Goal: Task Accomplishment & Management: Manage account settings

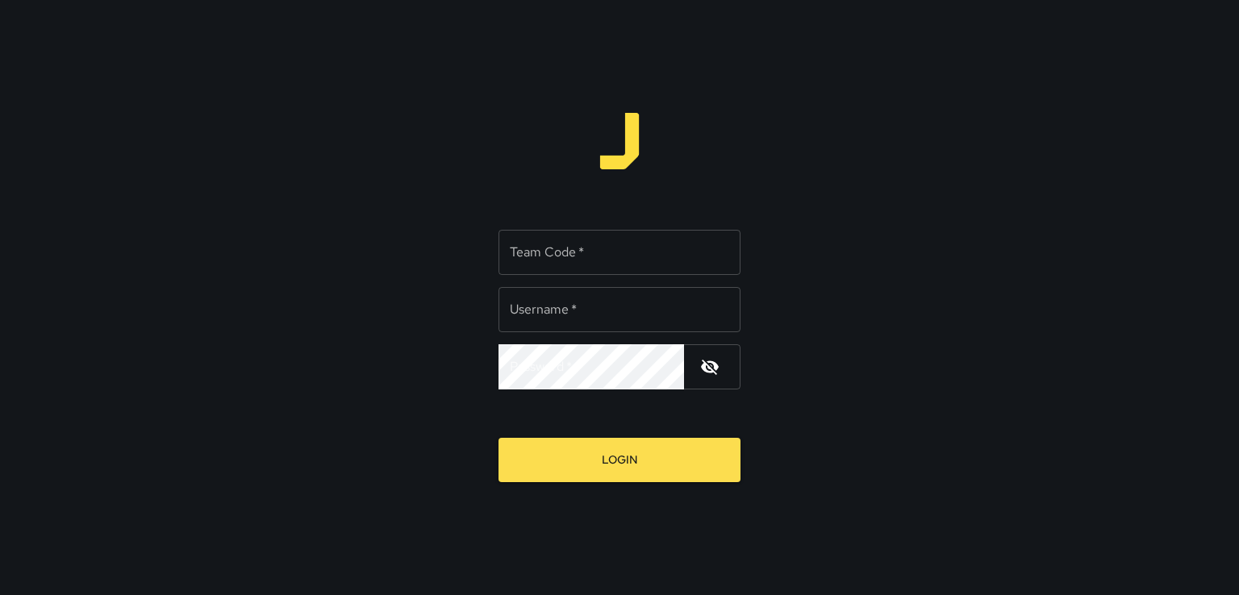
type input "*******"
click at [552, 261] on input "Team Code   *" at bounding box center [619, 252] width 242 height 45
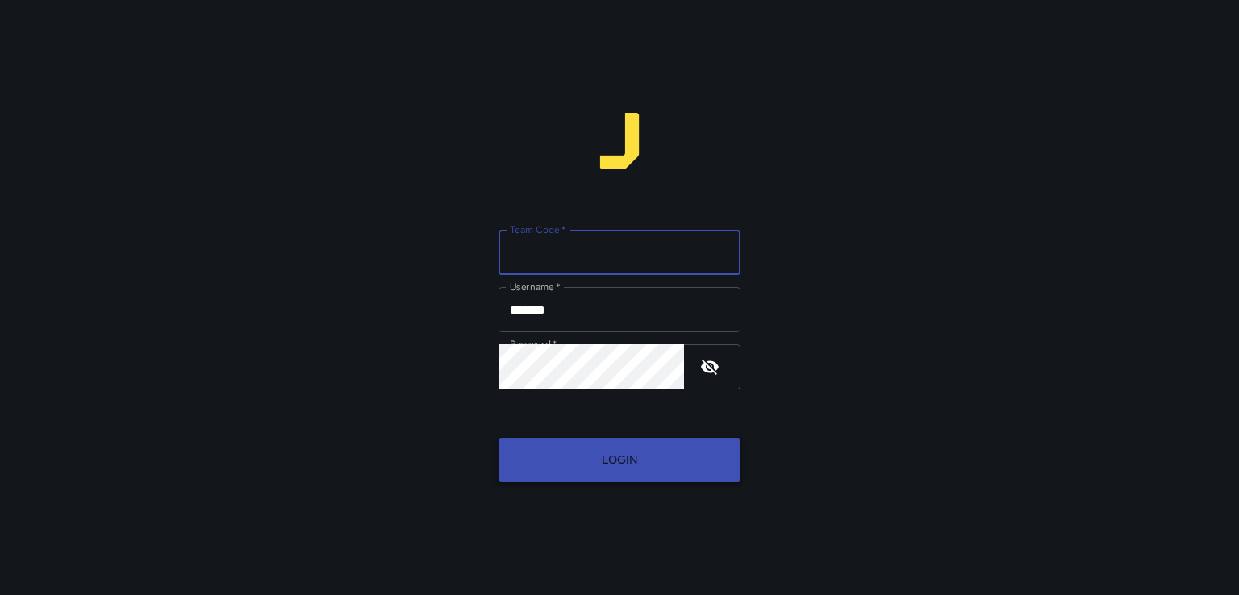
click at [555, 447] on button "Login" at bounding box center [619, 460] width 242 height 44
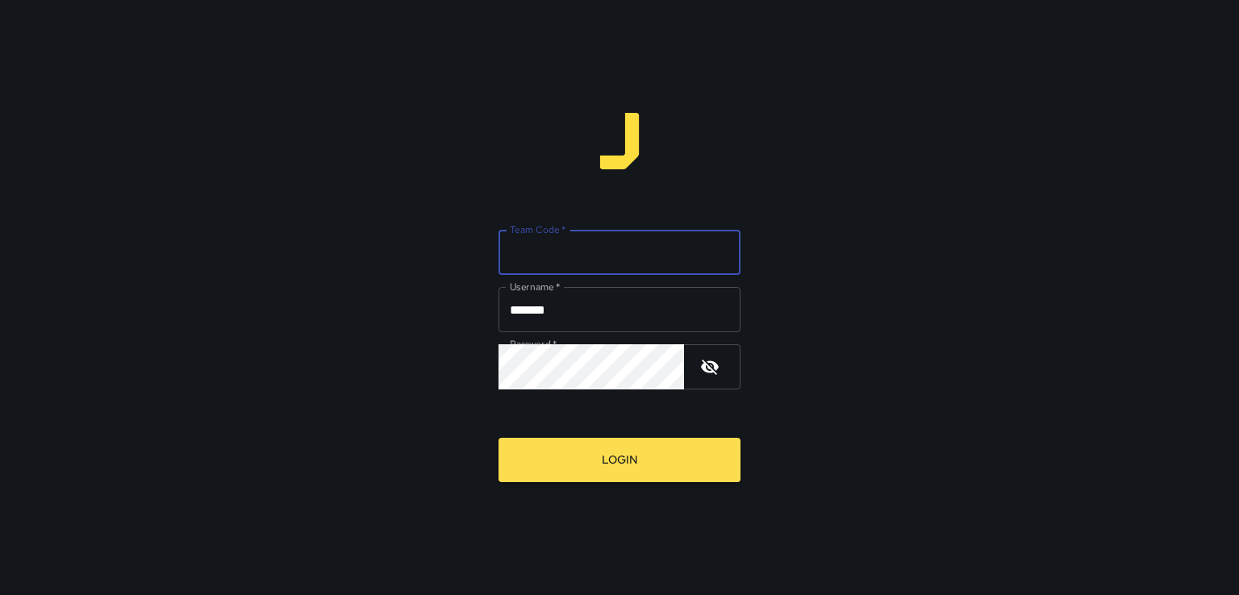
click at [608, 257] on input "Team Code   *" at bounding box center [619, 252] width 242 height 45
type input "****"
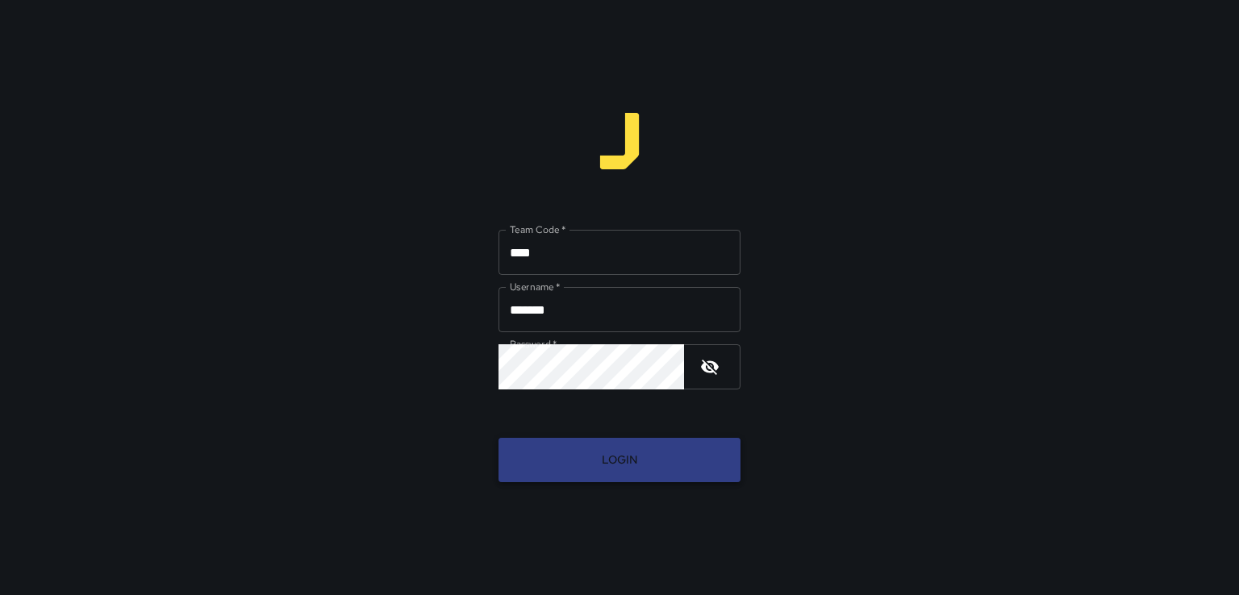
click at [589, 439] on button "Login" at bounding box center [619, 460] width 242 height 44
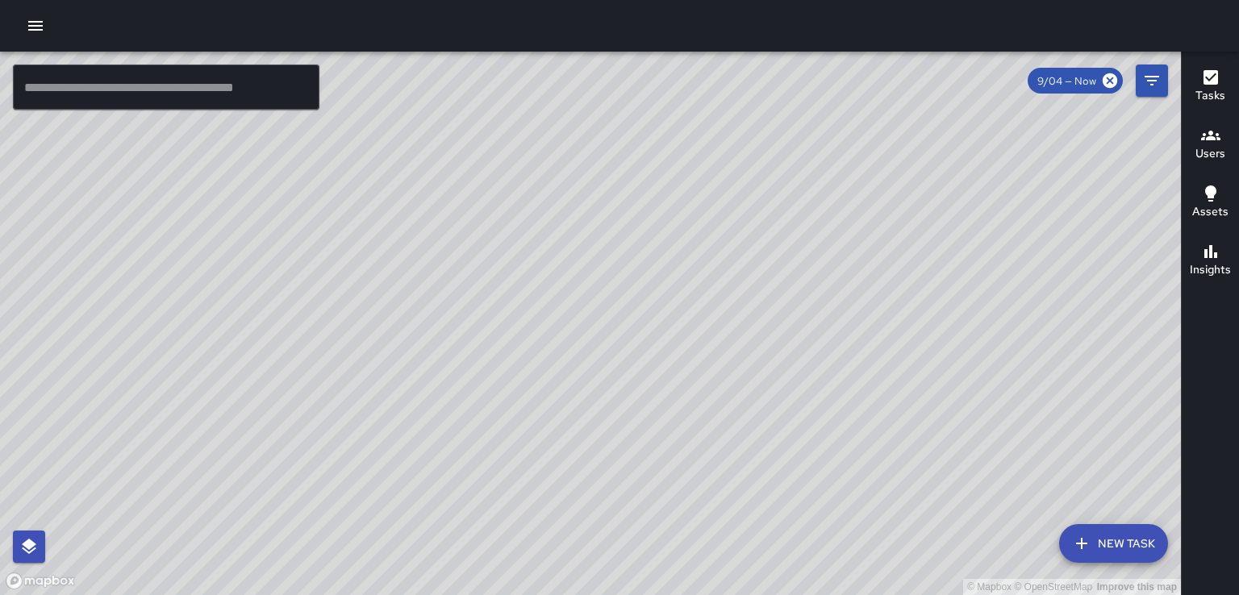
drag, startPoint x: 764, startPoint y: 401, endPoint x: 423, endPoint y: 162, distance: 417.0
click at [423, 162] on div "© Mapbox © OpenStreetMap Improve this map" at bounding box center [590, 323] width 1180 height 543
drag, startPoint x: 633, startPoint y: 162, endPoint x: 418, endPoint y: 69, distance: 234.0
click at [418, 69] on div "© Mapbox © OpenStreetMap Improve this map" at bounding box center [590, 323] width 1180 height 543
drag, startPoint x: 558, startPoint y: 410, endPoint x: 558, endPoint y: 170, distance: 239.5
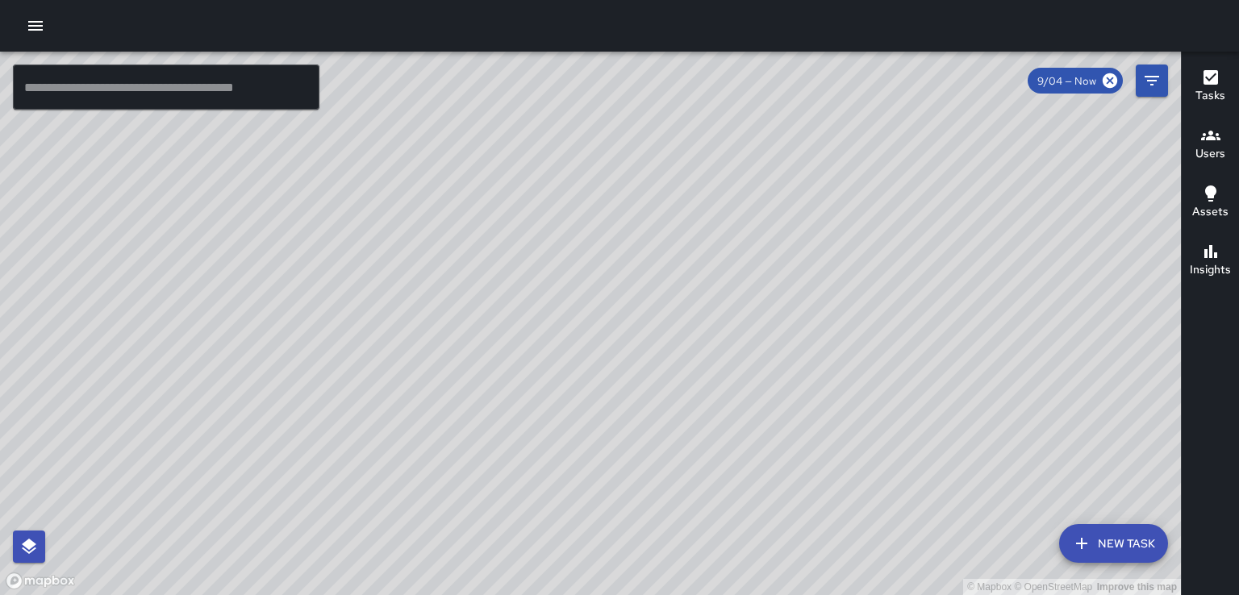
click at [558, 170] on div "© Mapbox © OpenStreetMap Improve this map" at bounding box center [590, 323] width 1180 height 543
drag, startPoint x: 429, startPoint y: 369, endPoint x: 464, endPoint y: 117, distance: 254.8
click at [464, 117] on div "© Mapbox © OpenStreetMap Improve this map" at bounding box center [590, 323] width 1180 height 543
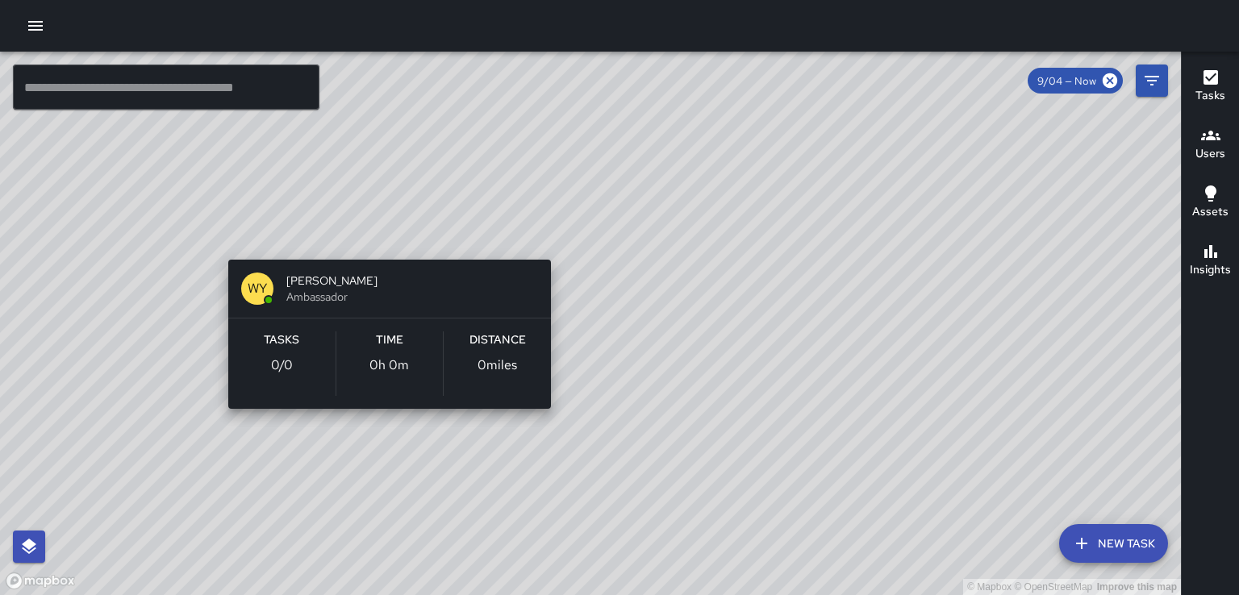
click at [389, 240] on div "© Mapbox © OpenStreetMap Improve this map WY [PERSON_NAME] Ambassador Tasks 0 /…" at bounding box center [590, 323] width 1180 height 543
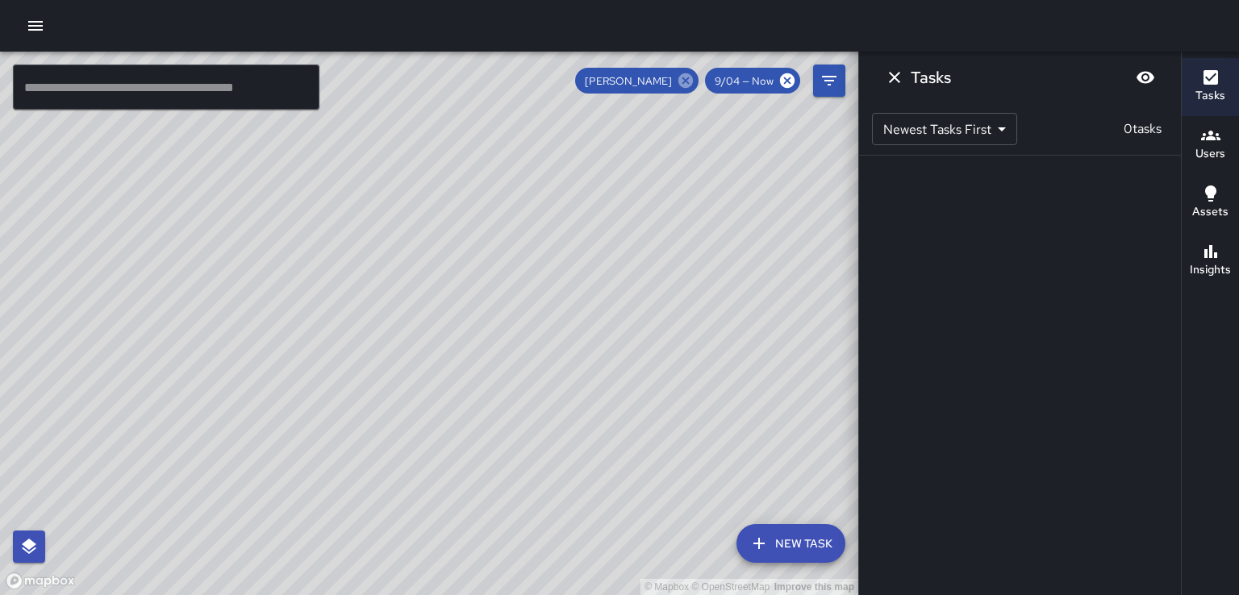
click at [690, 84] on icon at bounding box center [685, 80] width 15 height 15
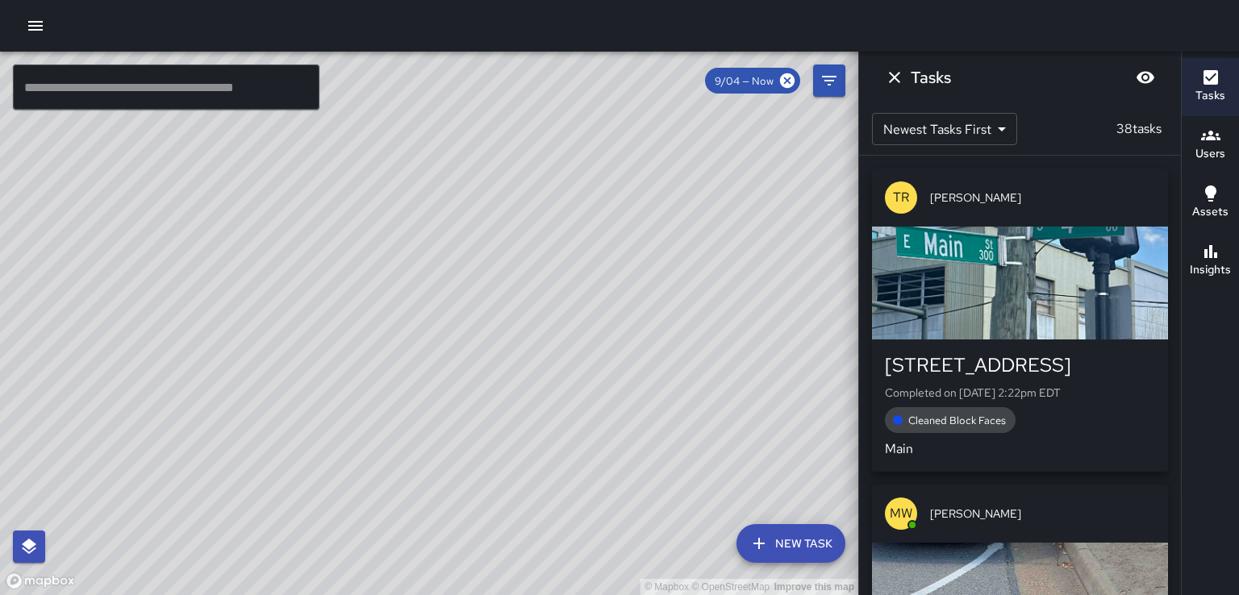
click at [228, 231] on div "© Mapbox © OpenStreetMap Improve this map WY [PERSON_NAME] Ambassador Tasks 0 /…" at bounding box center [429, 323] width 858 height 543
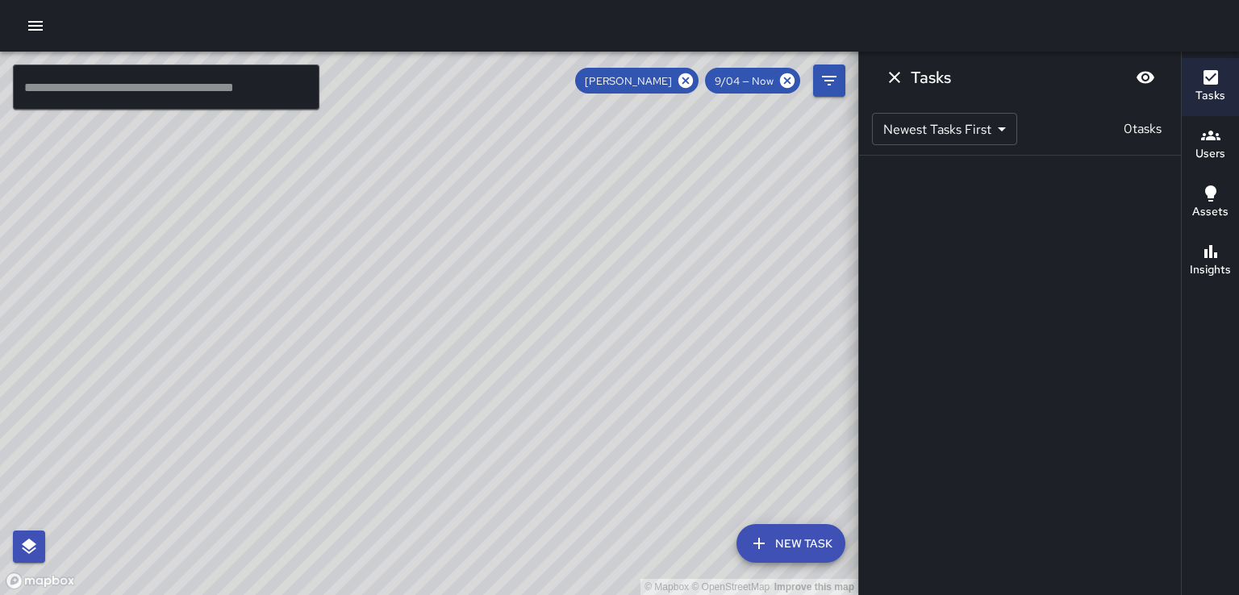
click at [1229, 143] on button "Users" at bounding box center [1209, 145] width 57 height 58
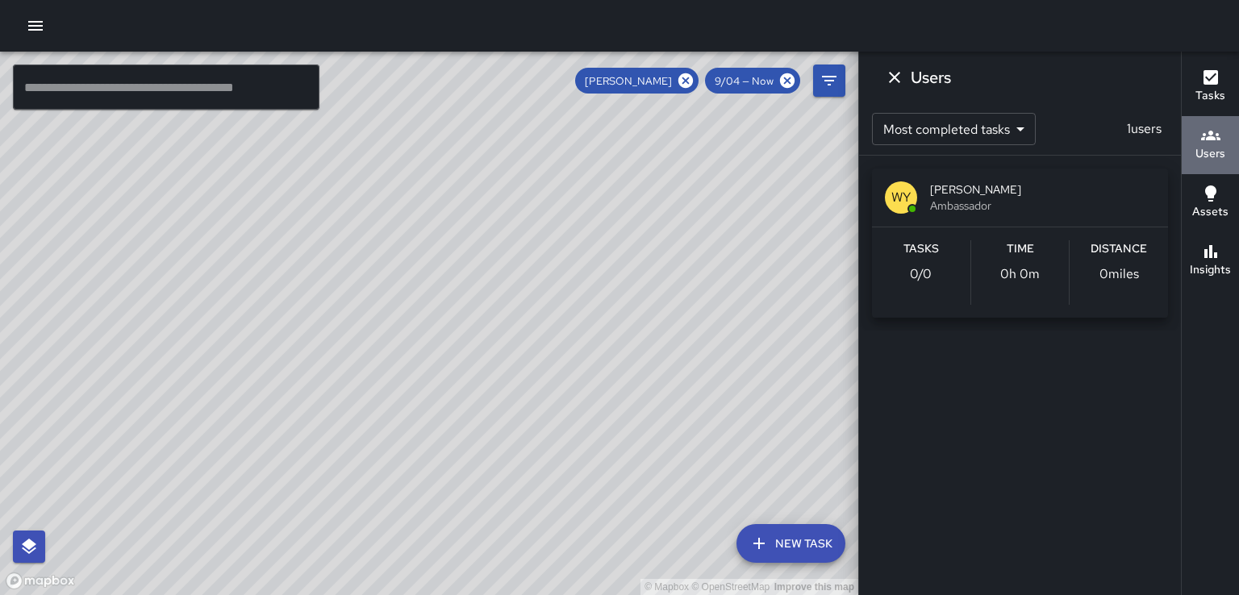
click at [1207, 145] on h6 "Users" at bounding box center [1210, 154] width 30 height 18
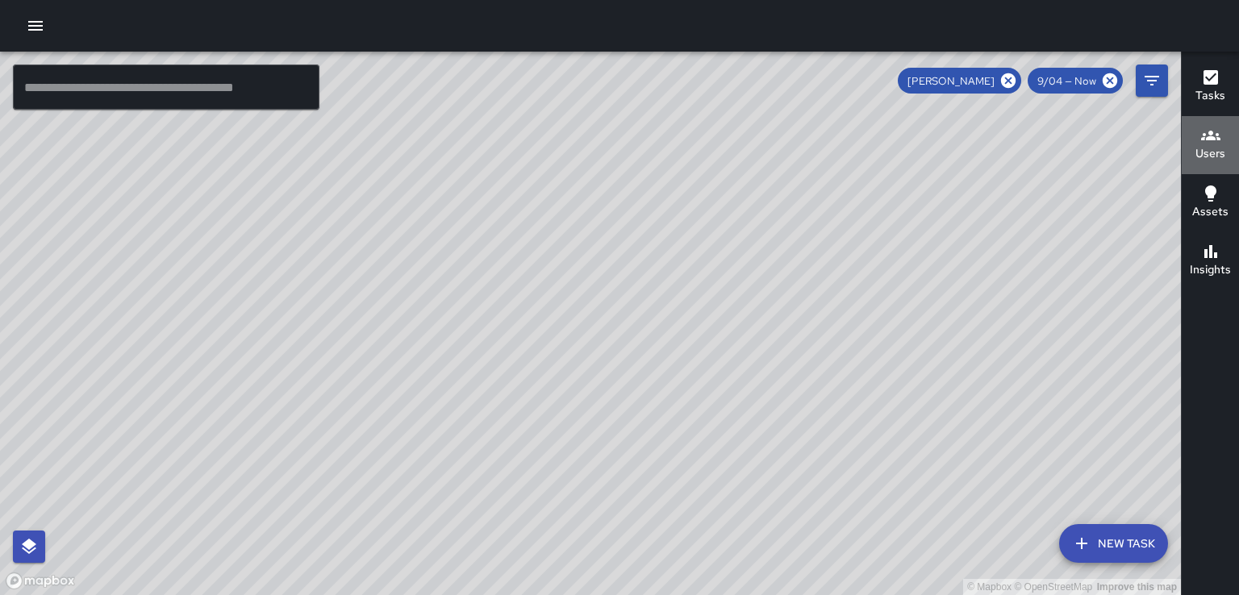
click at [1207, 145] on h6 "Users" at bounding box center [1210, 154] width 30 height 18
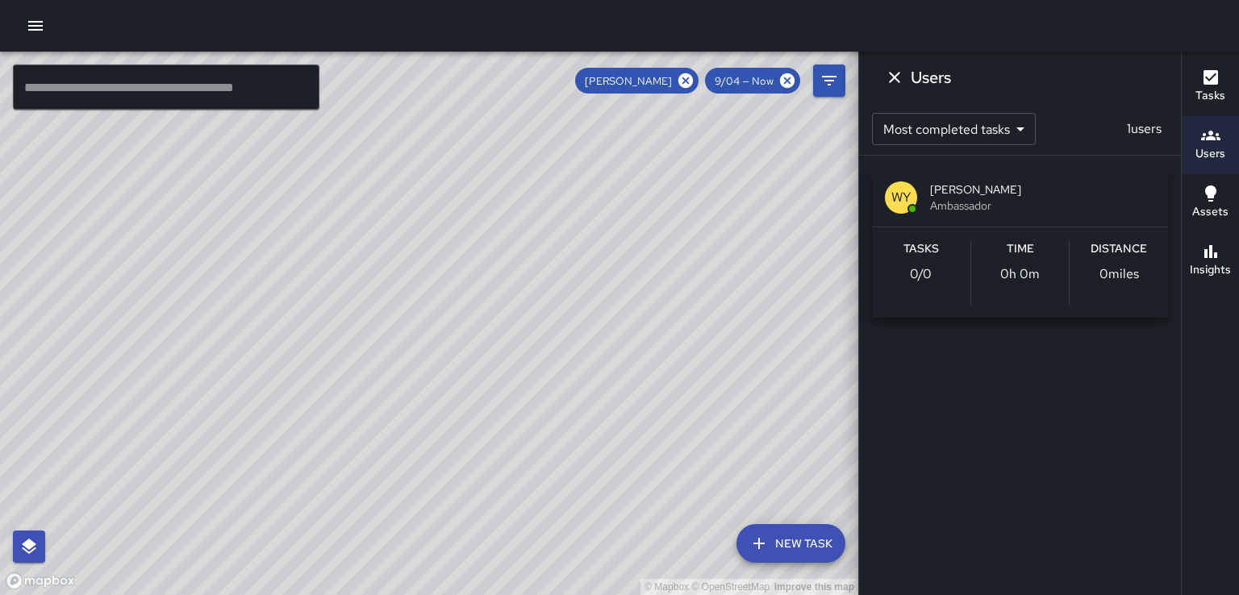
click at [900, 364] on div "Users Most completed tasks * ​ 1 users [PERSON_NAME] Ambassador Tasks 0 / 0 Tim…" at bounding box center [1019, 297] width 323 height 595
click at [1197, 391] on div "Tasks Users Assets Insights" at bounding box center [1209, 323] width 58 height 543
click at [901, 441] on div "Users Most completed tasks * ​ 1 users [PERSON_NAME] Ambassador Tasks 0 / 0 Tim…" at bounding box center [1019, 297] width 323 height 595
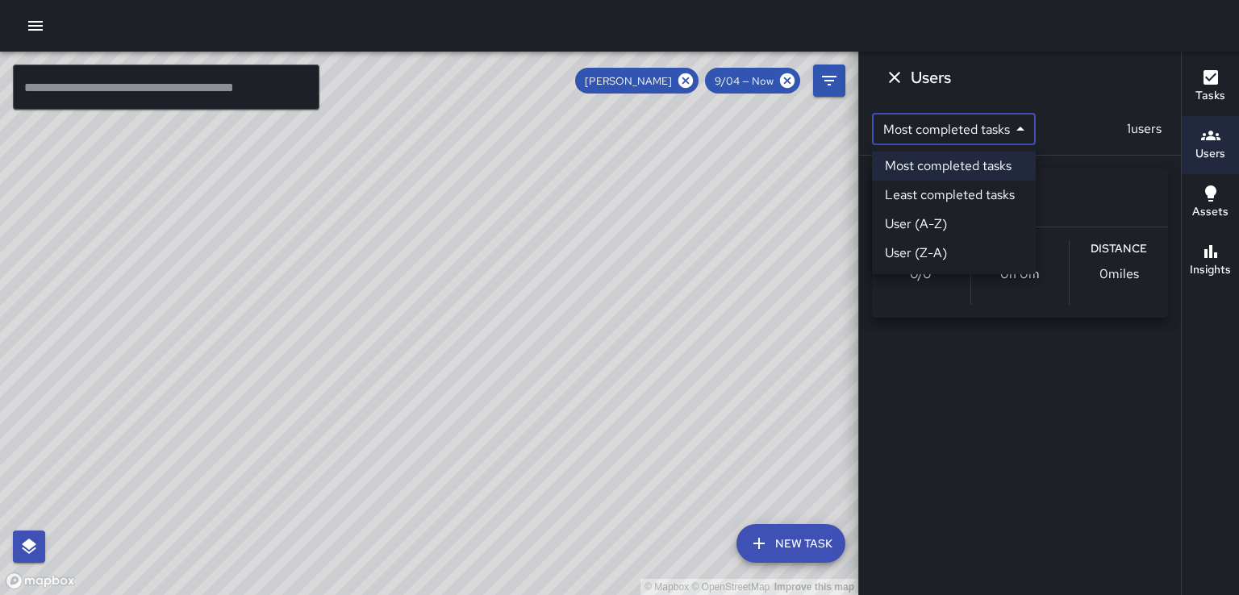
click at [1021, 127] on body "© Mapbox © OpenStreetMap Improve this map ​ New Task [PERSON_NAME] 9/04 — Now M…" at bounding box center [619, 297] width 1239 height 595
click at [1021, 127] on div at bounding box center [619, 297] width 1239 height 595
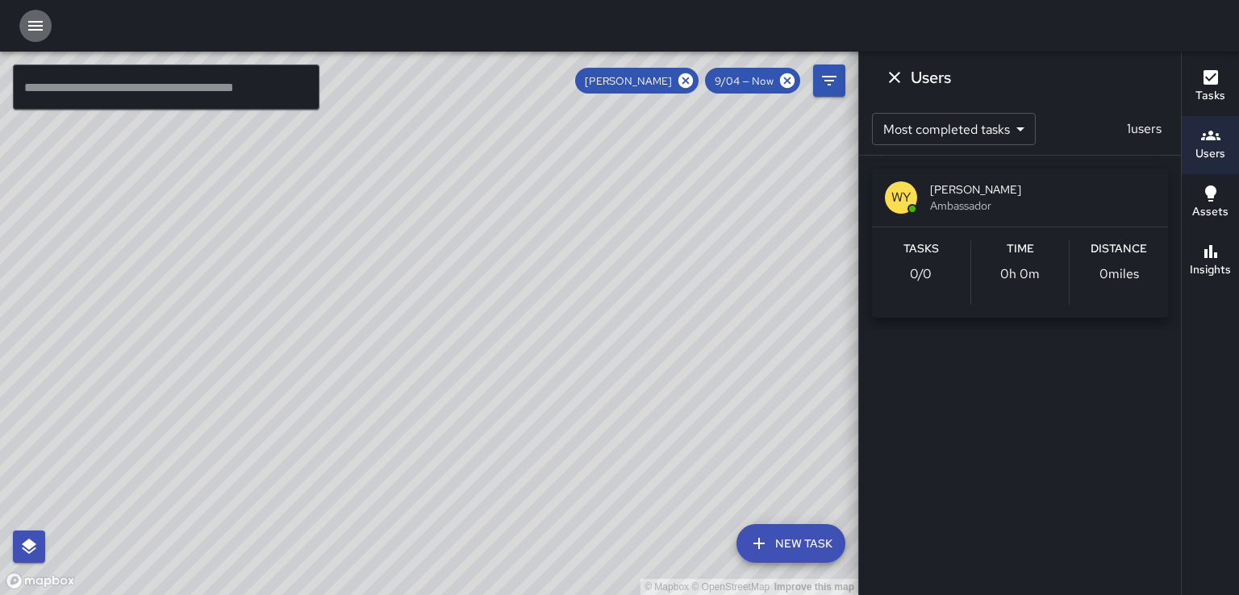
click at [26, 23] on button "button" at bounding box center [35, 26] width 32 height 32
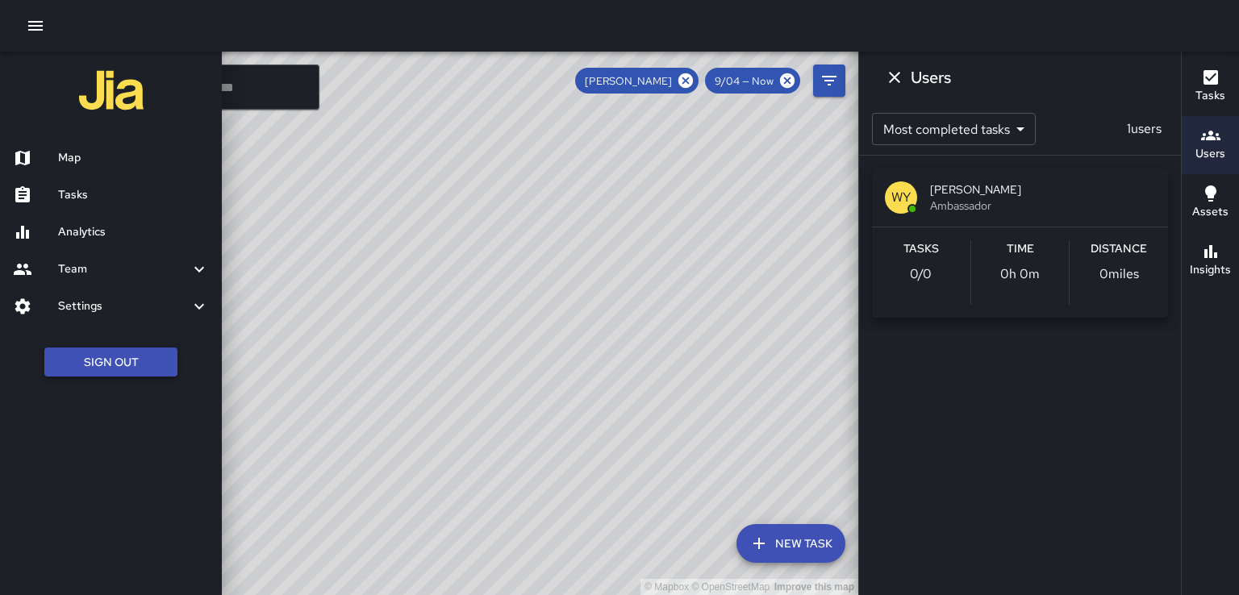
click at [96, 363] on button "Sign Out" at bounding box center [110, 363] width 133 height 30
